Goal: Task Accomplishment & Management: Use online tool/utility

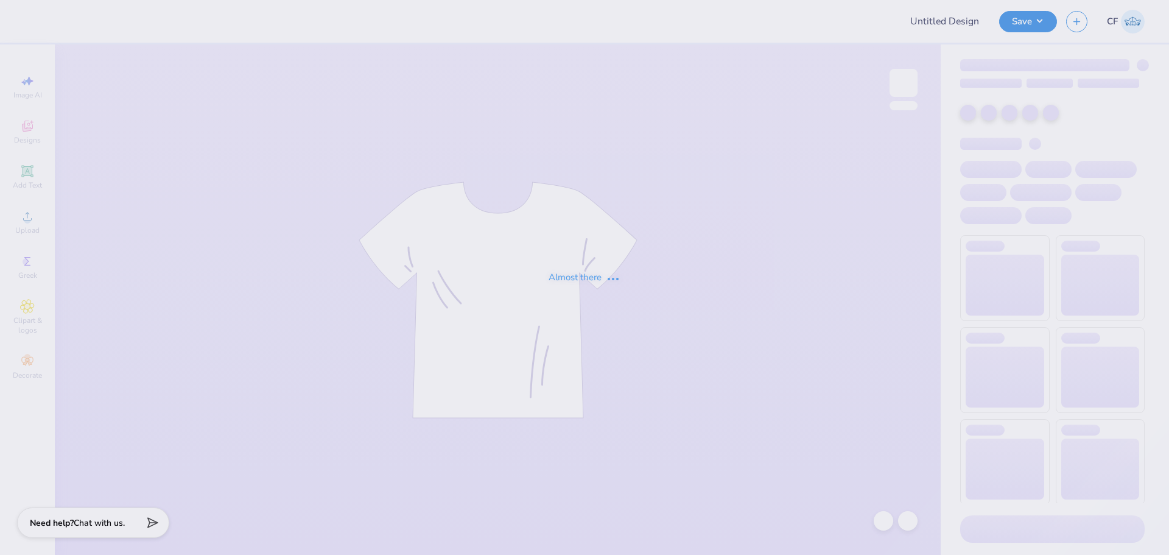
type input "[PERSON_NAME] : [US_STATE][GEOGRAPHIC_DATA]"
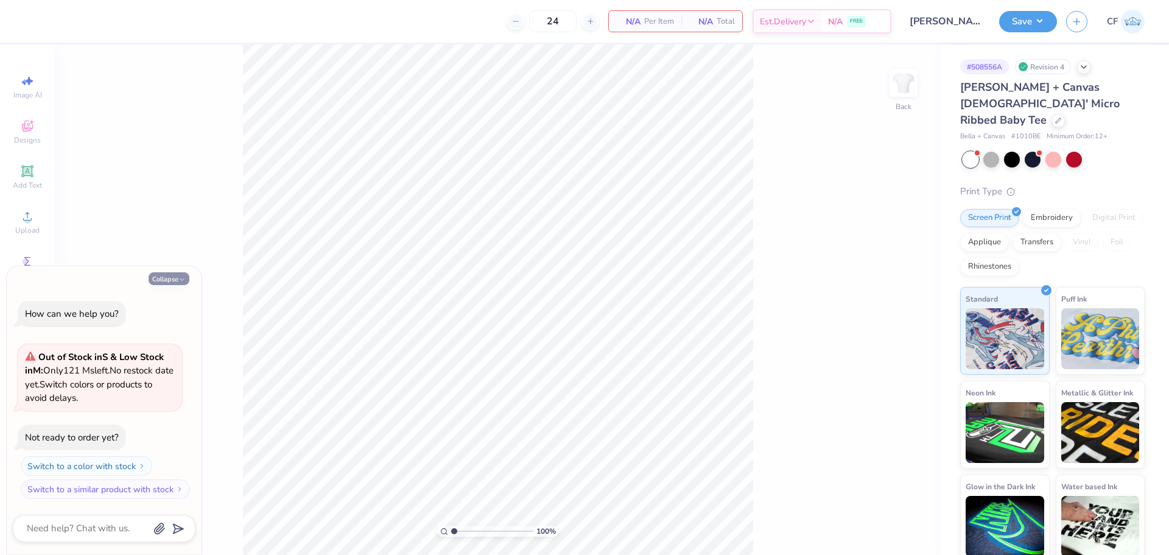
click at [176, 279] on button "Collapse" at bounding box center [169, 278] width 41 height 13
type textarea "x"
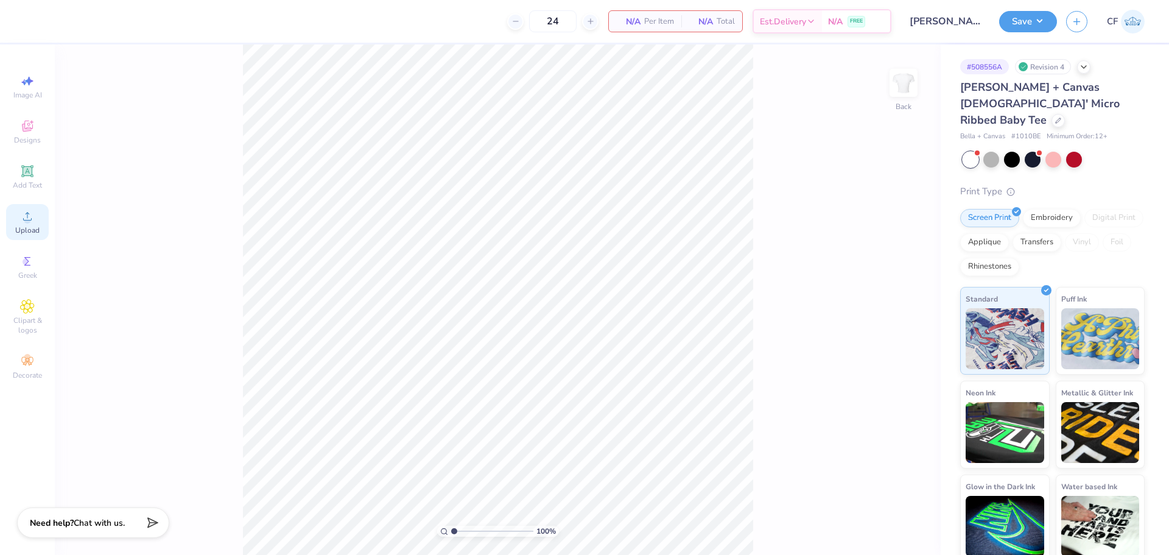
click at [27, 227] on span "Upload" at bounding box center [27, 230] width 24 height 10
click at [33, 202] on div "Image AI Designs Add Text Upload Greek Clipart & logos Decorate" at bounding box center [27, 227] width 43 height 316
click at [26, 213] on icon at bounding box center [27, 216] width 9 height 9
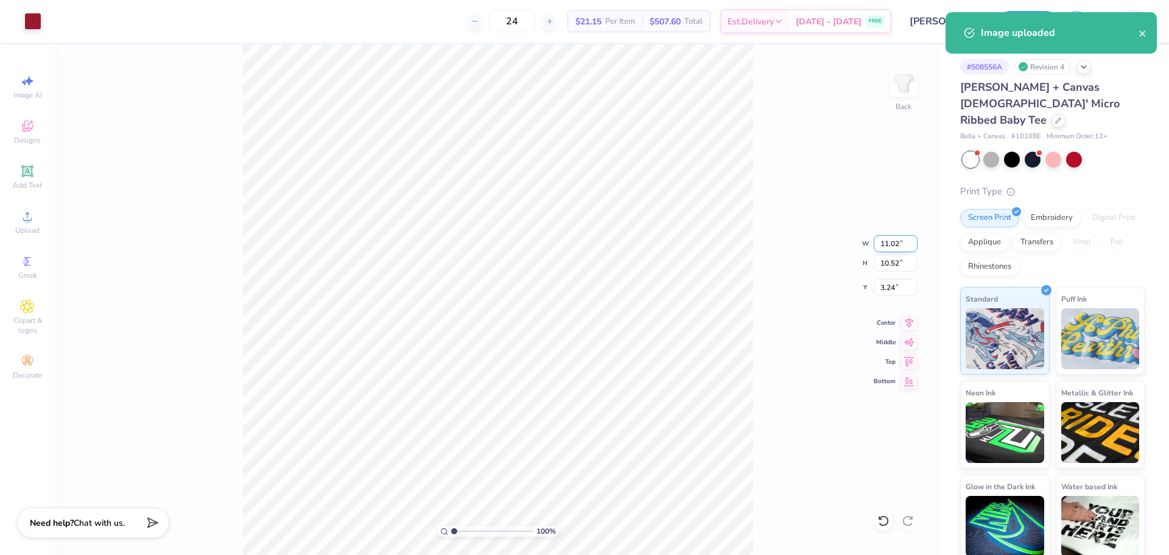
click at [887, 239] on input "11.02" at bounding box center [896, 243] width 44 height 17
type input "3.00"
type input "2.86"
type input "7.07"
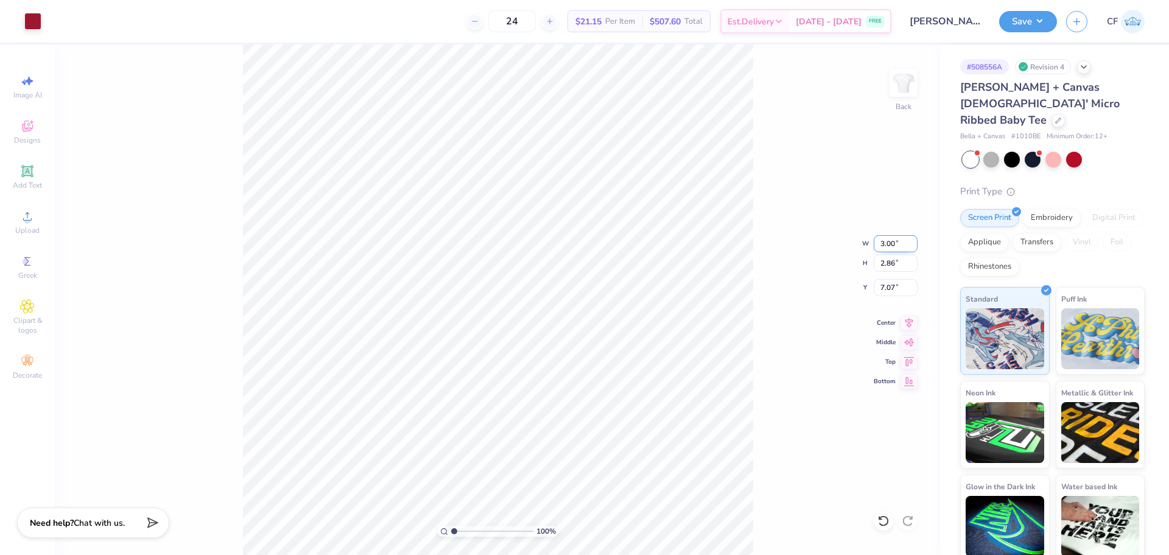
click at [896, 244] on input "3.00" at bounding box center [896, 243] width 44 height 17
type input "7.00"
type input "6.68"
click at [893, 289] on input "5.16" at bounding box center [896, 287] width 44 height 17
type input "2.00"
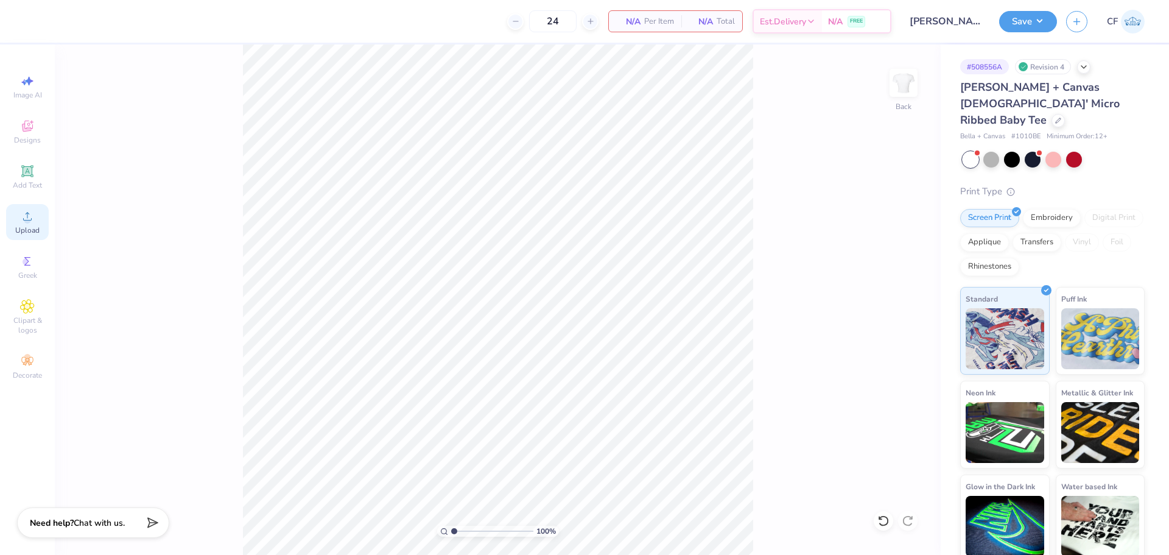
click at [31, 222] on icon at bounding box center [27, 216] width 15 height 15
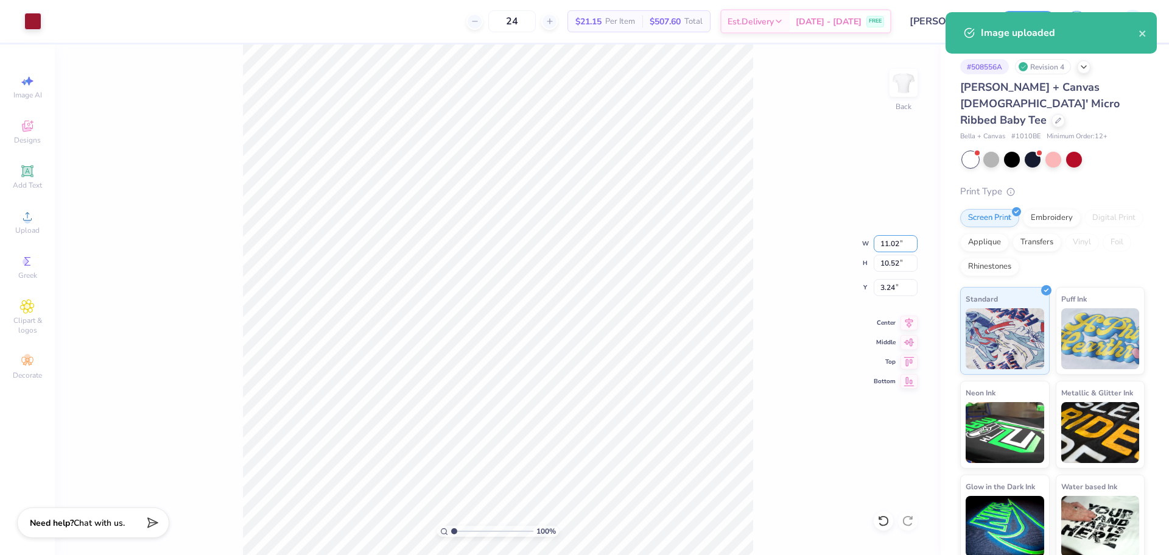
drag, startPoint x: 900, startPoint y: 245, endPoint x: 834, endPoint y: 239, distance: 66.7
click at [835, 239] on div "100 % Back W 11.02 11.02 " H 10.52 10.52 " Y 3.24 3.24 " Center Middle Top Bott…" at bounding box center [498, 299] width 886 height 510
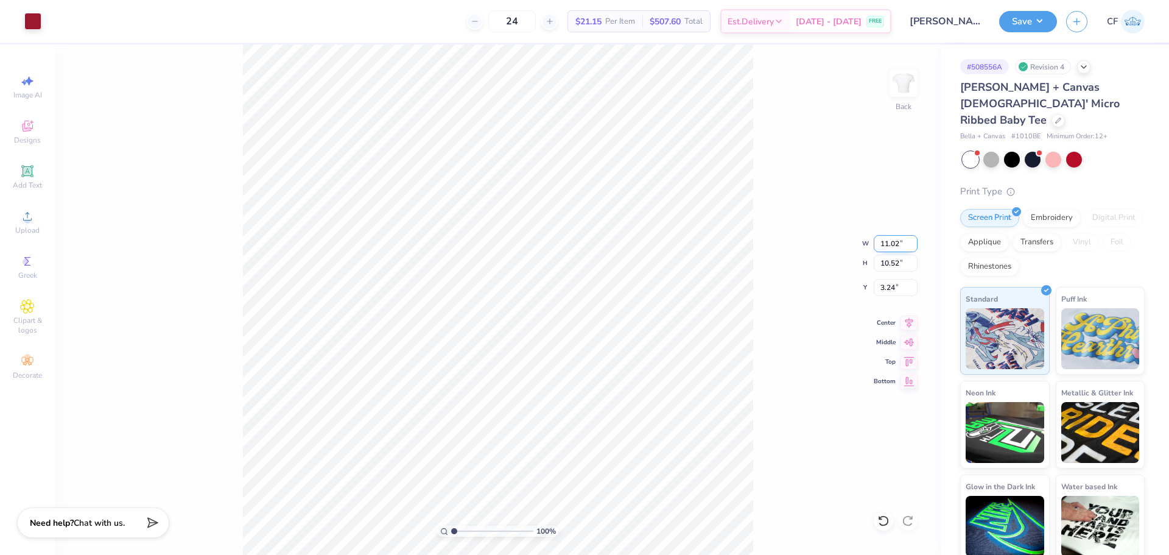
click at [883, 246] on input "11.02" at bounding box center [896, 243] width 44 height 17
type input "7.00"
type input "6.68"
click at [877, 292] on input "5.16" at bounding box center [896, 287] width 44 height 17
type input "2.00"
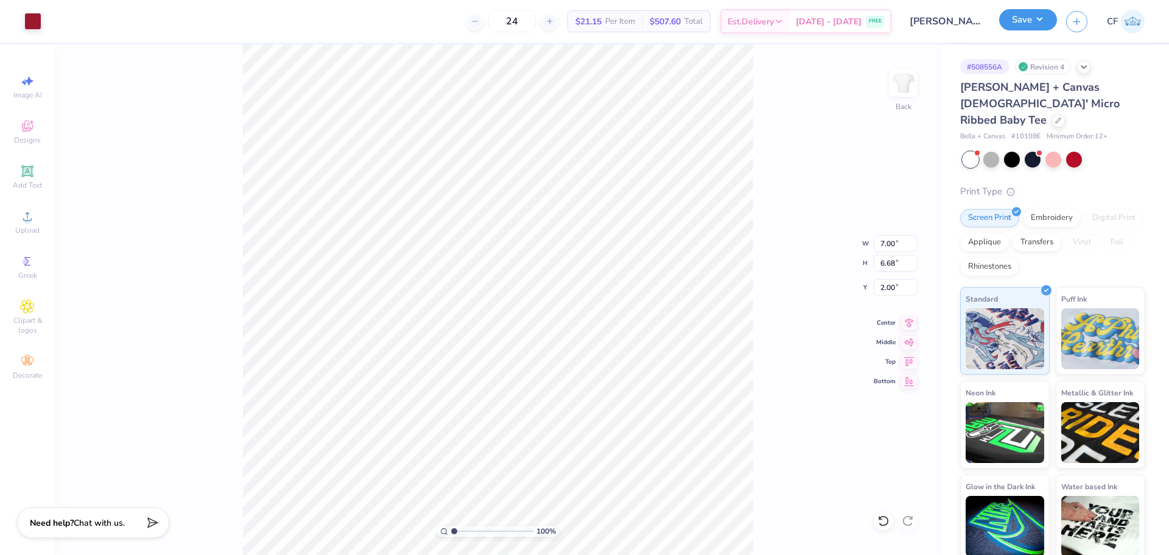
click at [1026, 20] on button "Save" at bounding box center [1028, 19] width 58 height 21
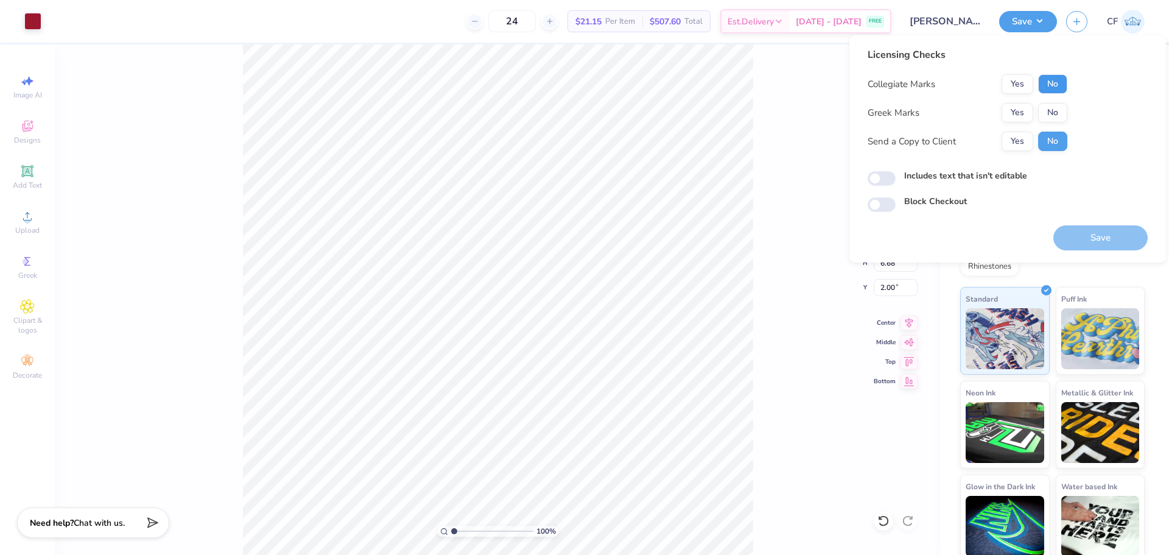
click at [1048, 82] on button "No" at bounding box center [1052, 83] width 29 height 19
click at [1015, 108] on button "Yes" at bounding box center [1018, 112] width 32 height 19
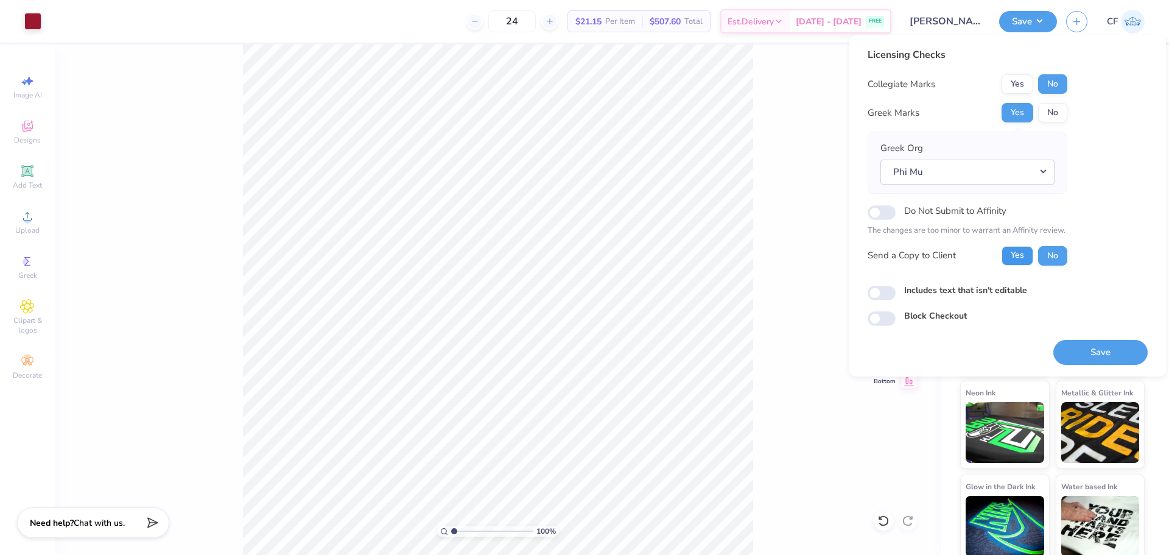
click at [1016, 265] on button "Yes" at bounding box center [1018, 255] width 32 height 19
click at [886, 298] on input "Includes text that isn't editable" at bounding box center [882, 293] width 28 height 15
checkbox input "true"
click at [1102, 351] on button "Save" at bounding box center [1101, 352] width 94 height 25
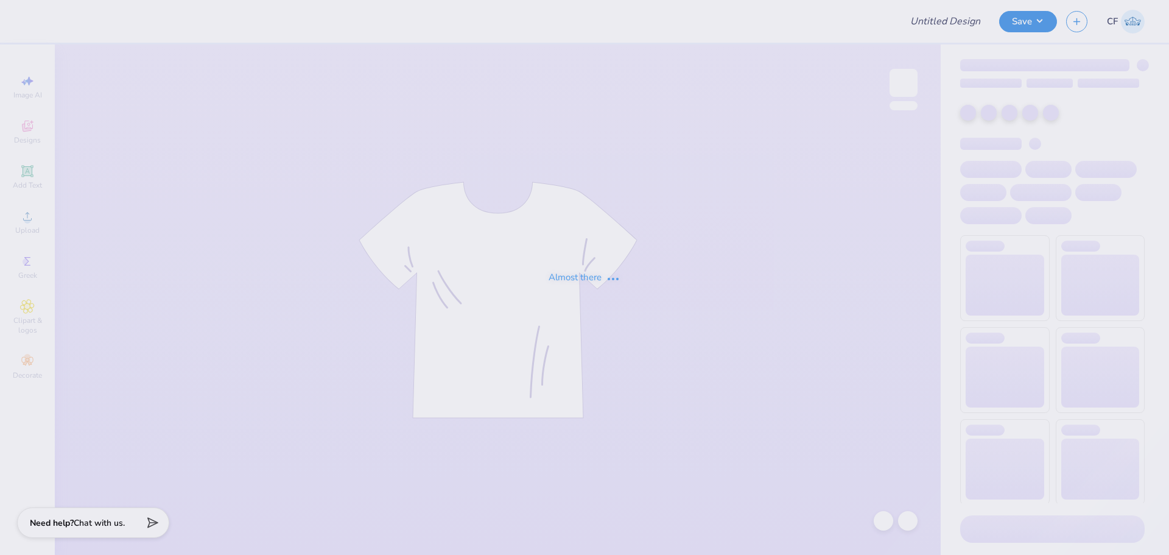
type input "[PERSON_NAME] : [US_STATE][GEOGRAPHIC_DATA]"
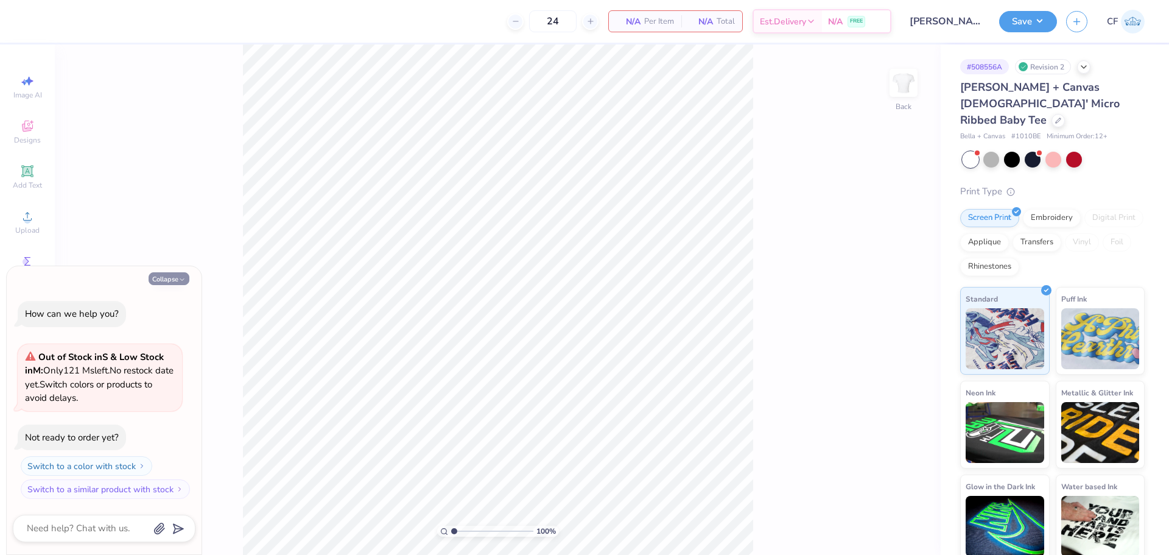
click at [180, 279] on polyline "button" at bounding box center [182, 280] width 4 height 2
type textarea "x"
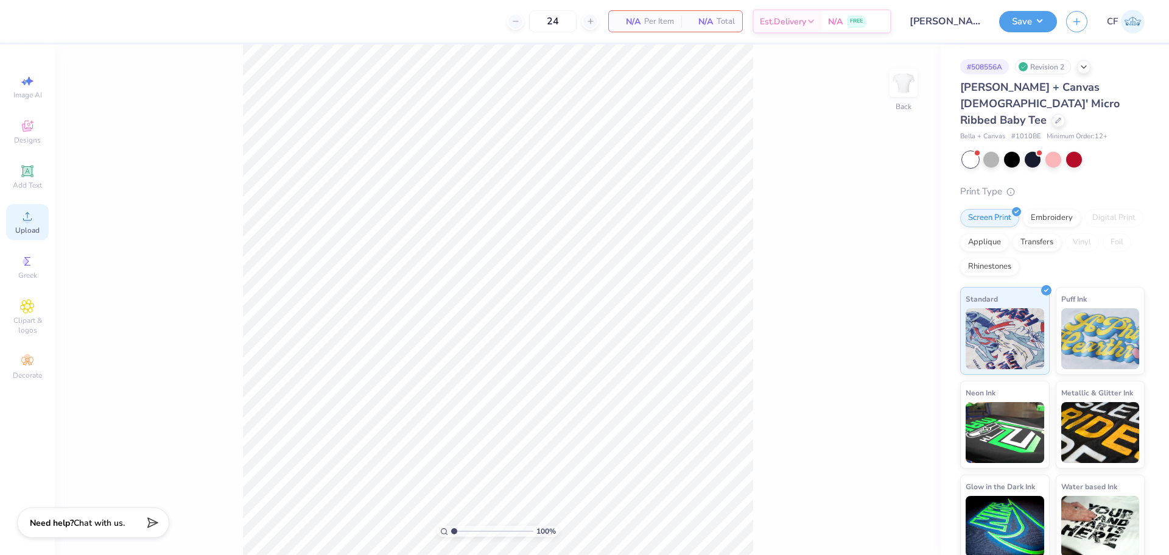
click at [30, 223] on icon at bounding box center [27, 216] width 15 height 15
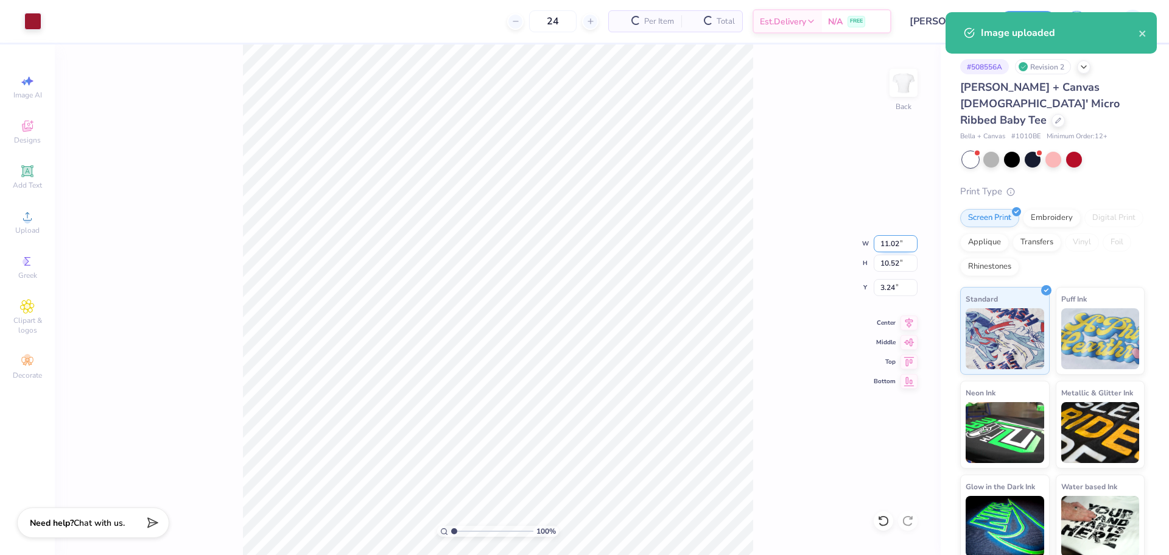
click at [887, 241] on input "11.02" at bounding box center [896, 243] width 44 height 17
type input "7.00"
type input "6.68"
click at [885, 281] on input "5.16" at bounding box center [896, 287] width 44 height 17
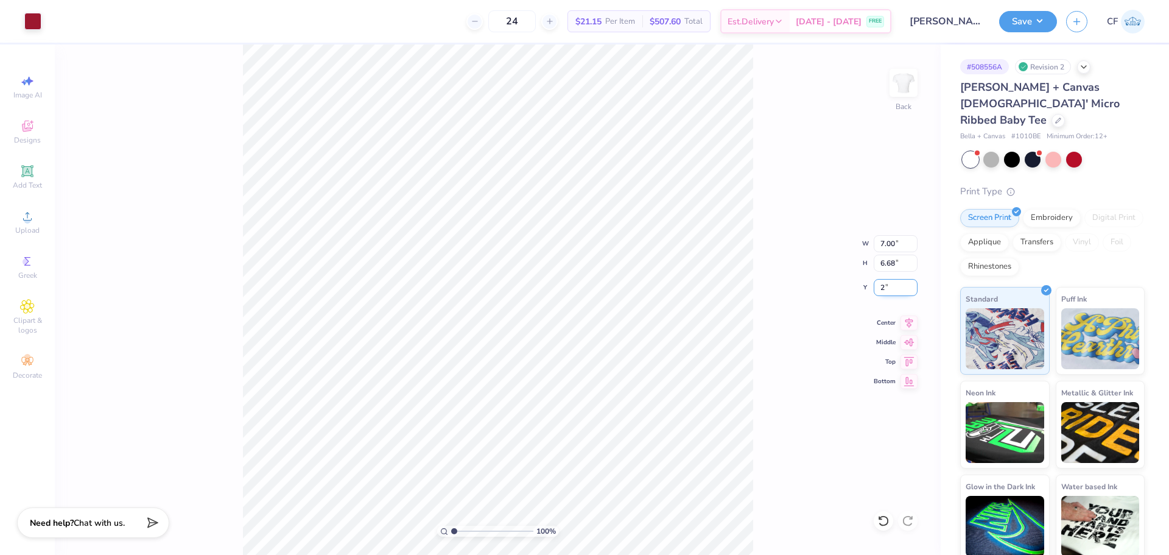
type input "2.00"
click at [1020, 23] on button "Save" at bounding box center [1028, 19] width 58 height 21
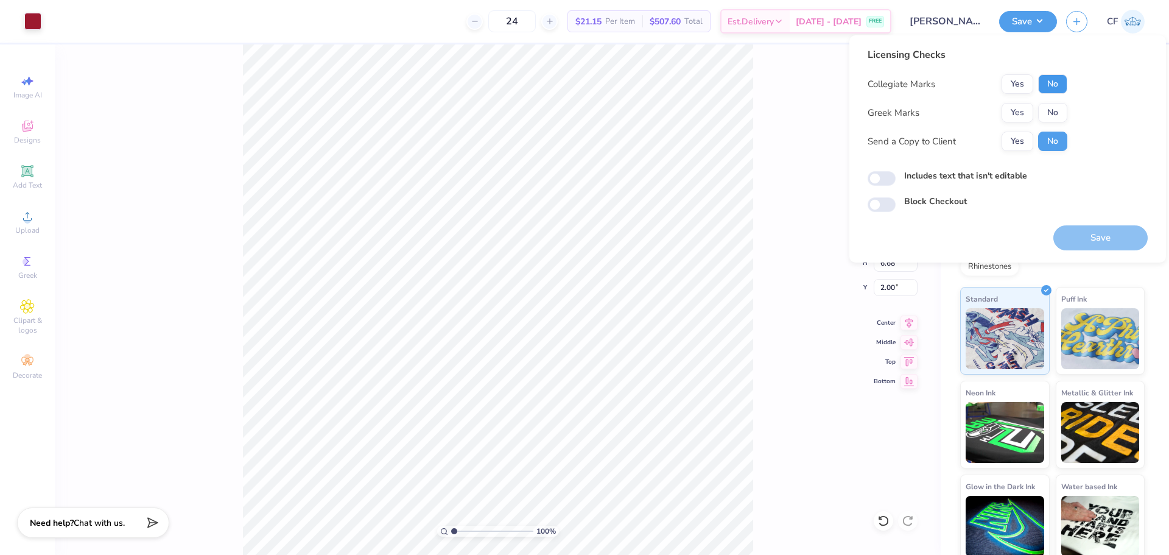
click at [1052, 84] on button "No" at bounding box center [1052, 83] width 29 height 19
click at [1024, 108] on button "Yes" at bounding box center [1018, 112] width 32 height 19
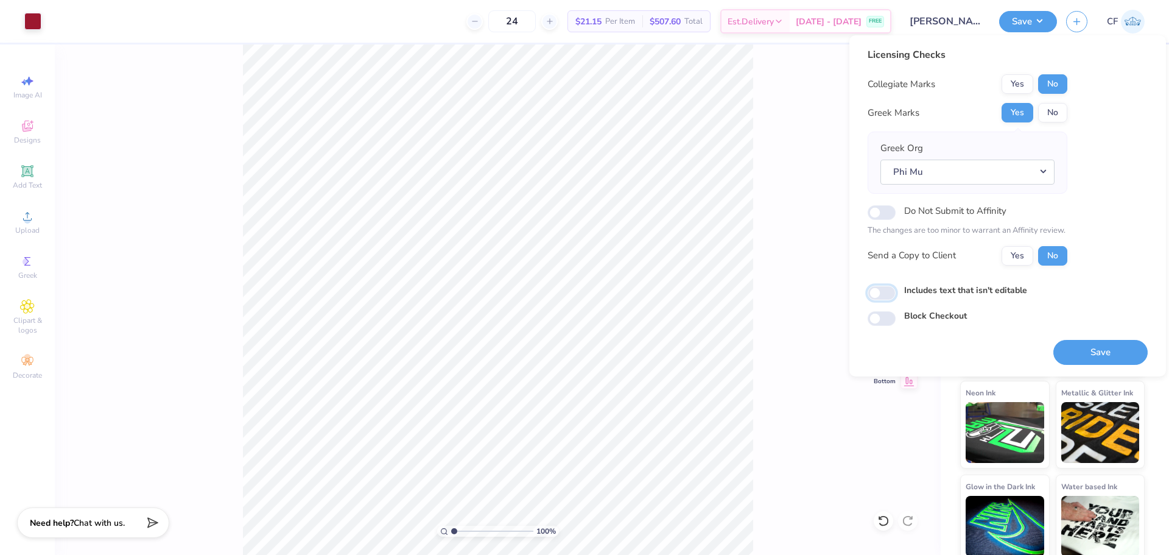
click at [880, 295] on input "Includes text that isn't editable" at bounding box center [882, 293] width 28 height 15
checkbox input "true"
click at [1093, 349] on button "Save" at bounding box center [1101, 352] width 94 height 25
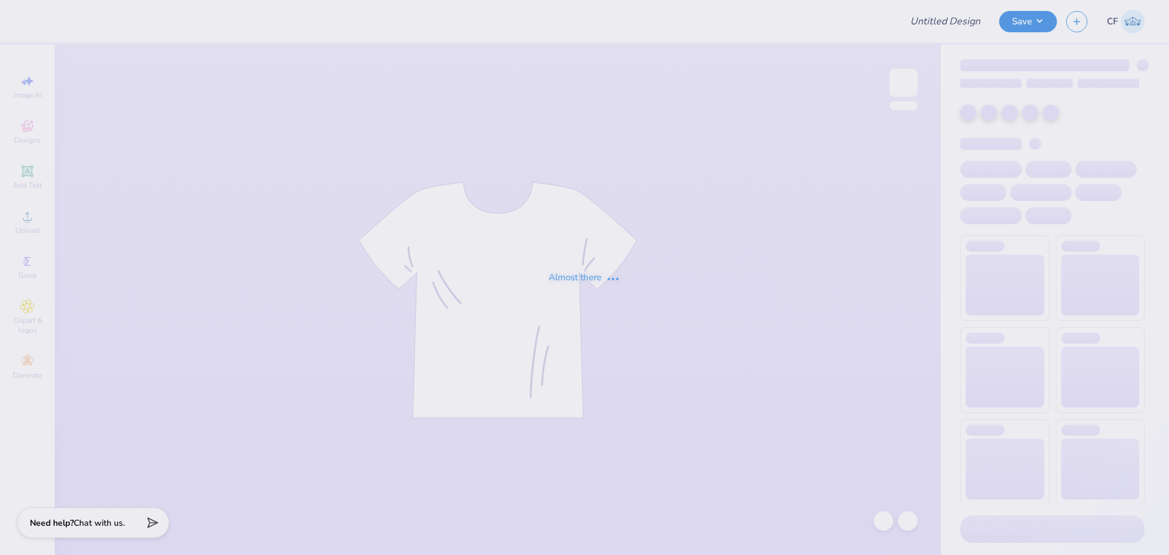
type input "[PERSON_NAME] : [US_STATE][GEOGRAPHIC_DATA]"
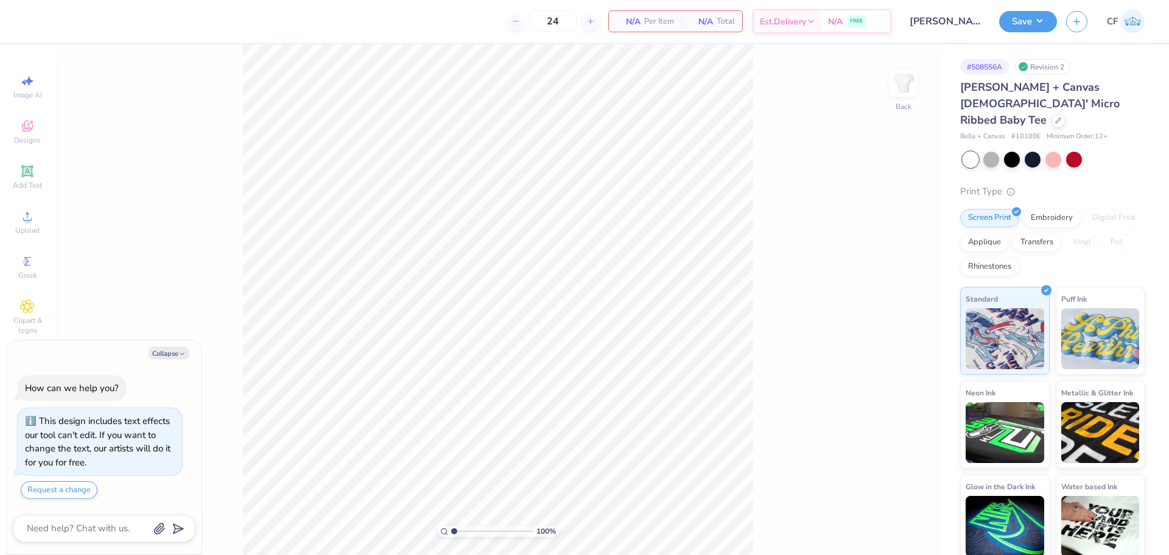
type textarea "x"
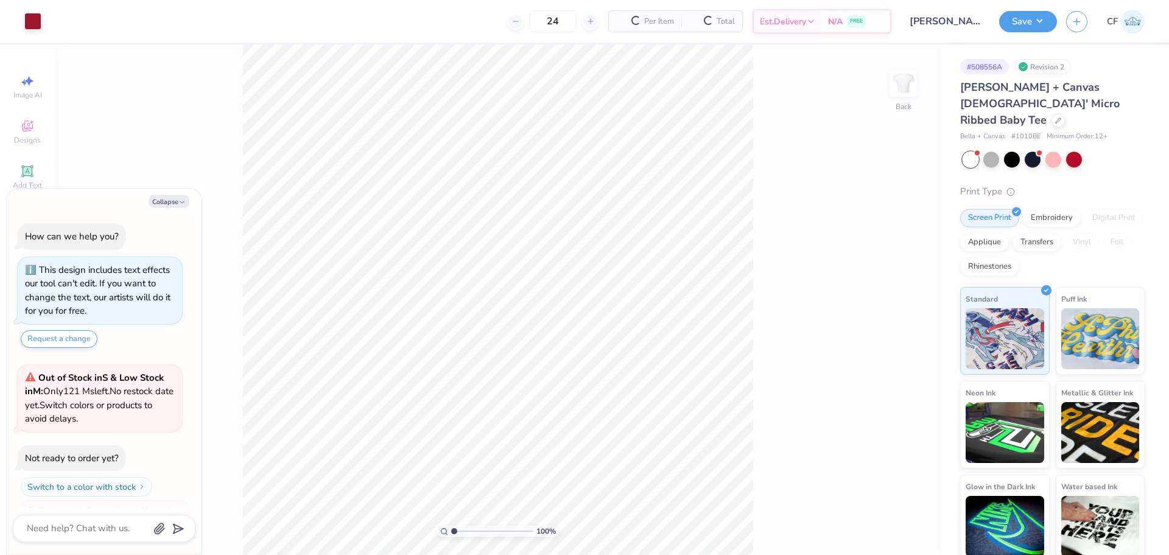
scroll to position [21, 0]
